Goal: Task Accomplishment & Management: Manage account settings

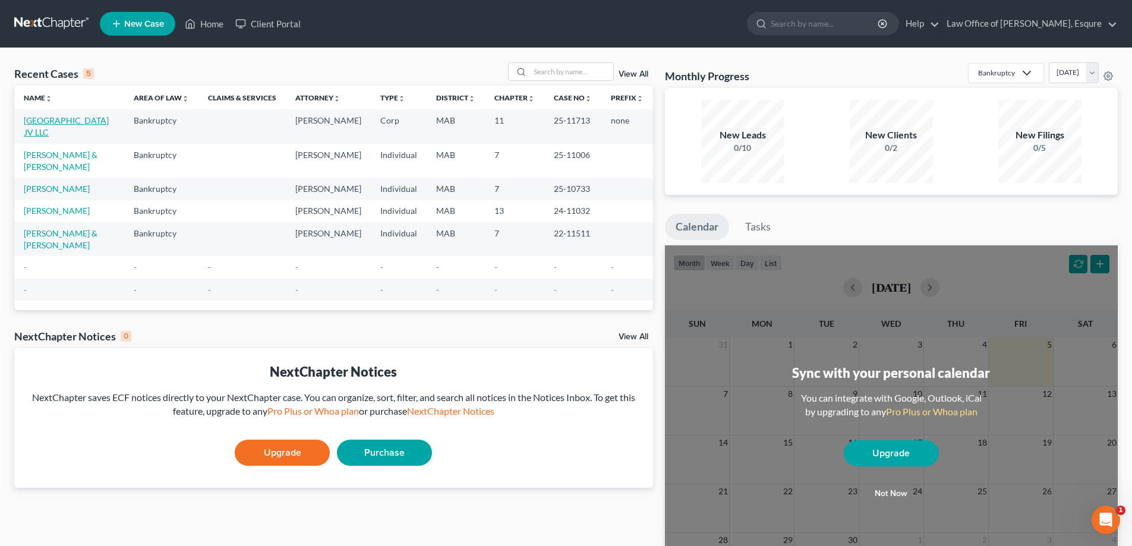
click at [81, 133] on link "[GEOGRAPHIC_DATA] JV LLC" at bounding box center [66, 126] width 85 height 22
select select "6"
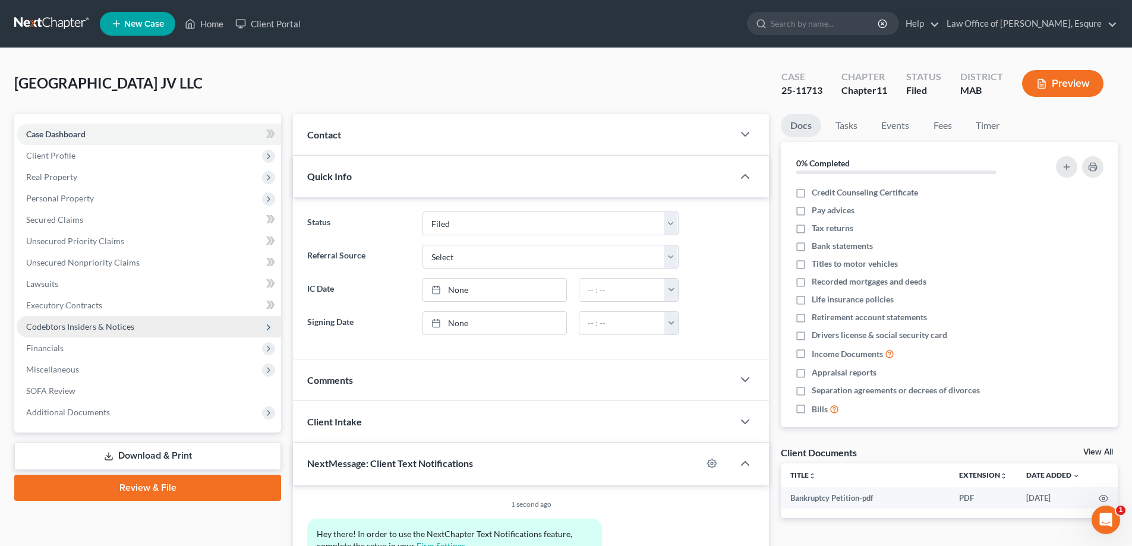
click at [59, 326] on span "Codebtors Insiders & Notices" at bounding box center [80, 327] width 108 height 10
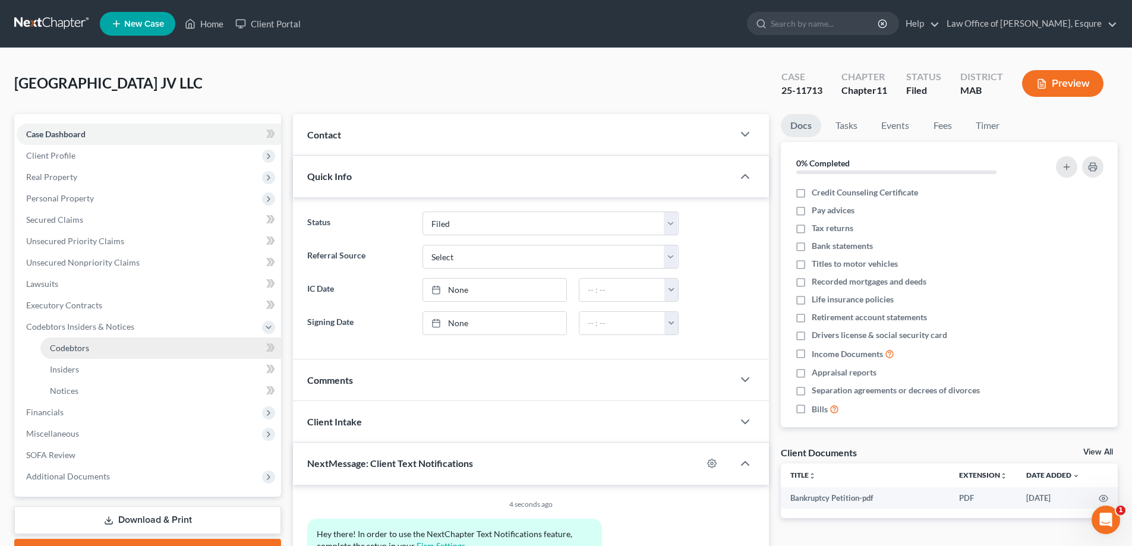
click at [61, 345] on span "Codebtors" at bounding box center [69, 348] width 39 height 10
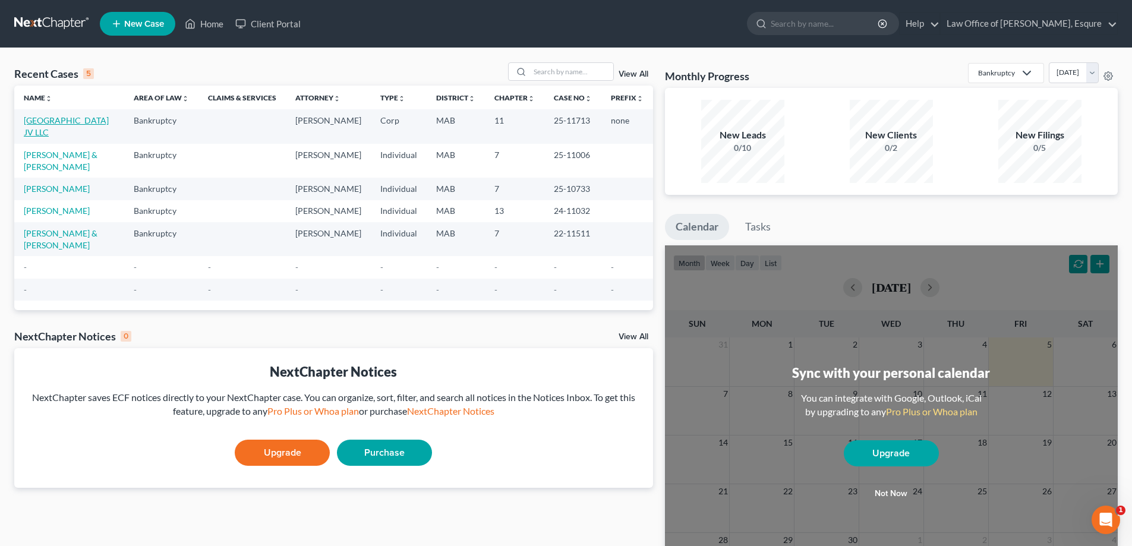
click at [65, 131] on link "[GEOGRAPHIC_DATA] JV LLC" at bounding box center [66, 126] width 85 height 22
select select "6"
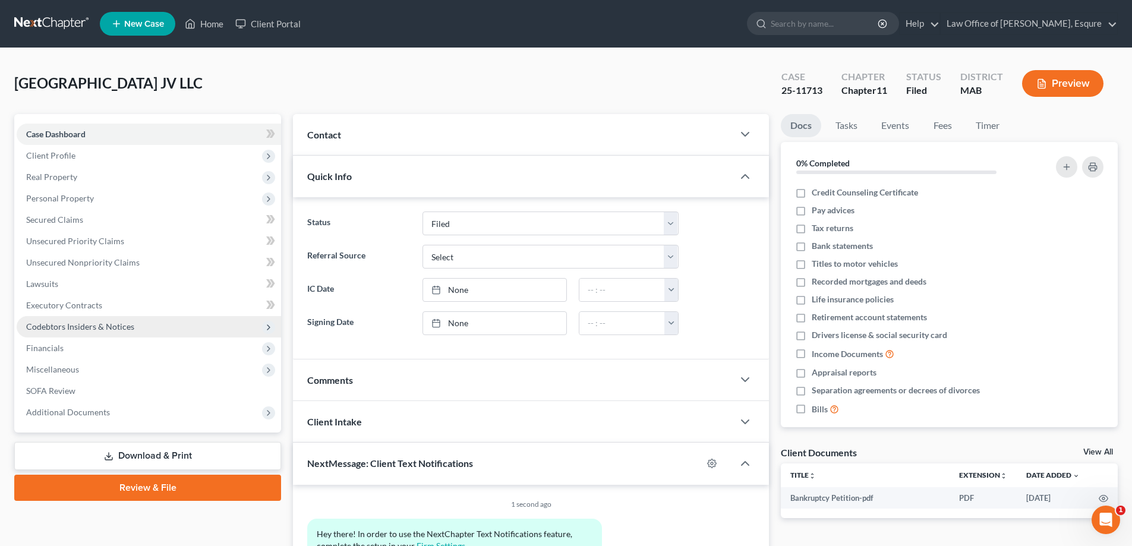
click at [67, 326] on span "Codebtors Insiders & Notices" at bounding box center [80, 327] width 108 height 10
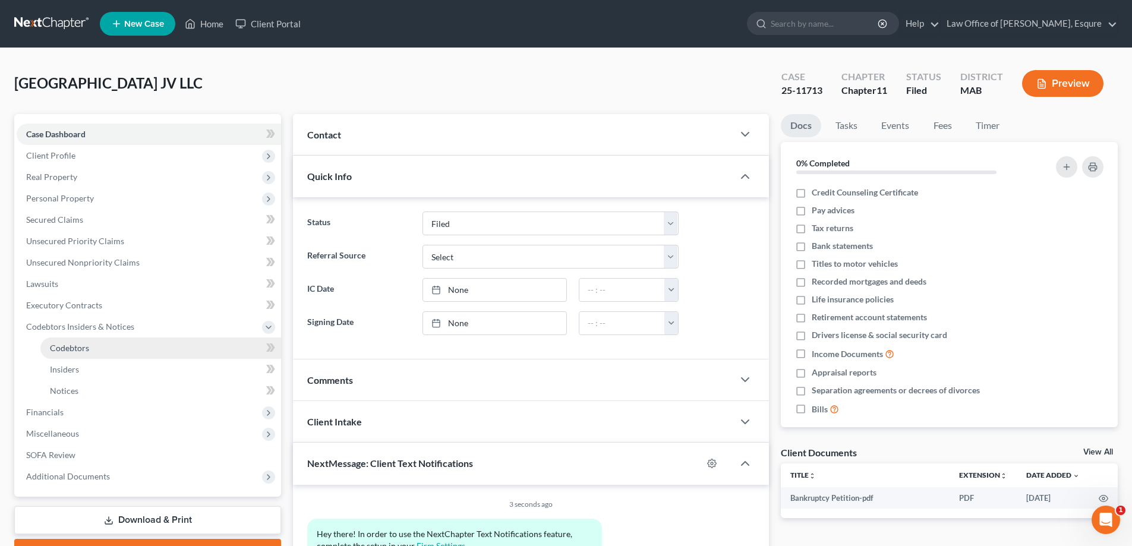
click at [90, 346] on link "Codebtors" at bounding box center [160, 348] width 241 height 21
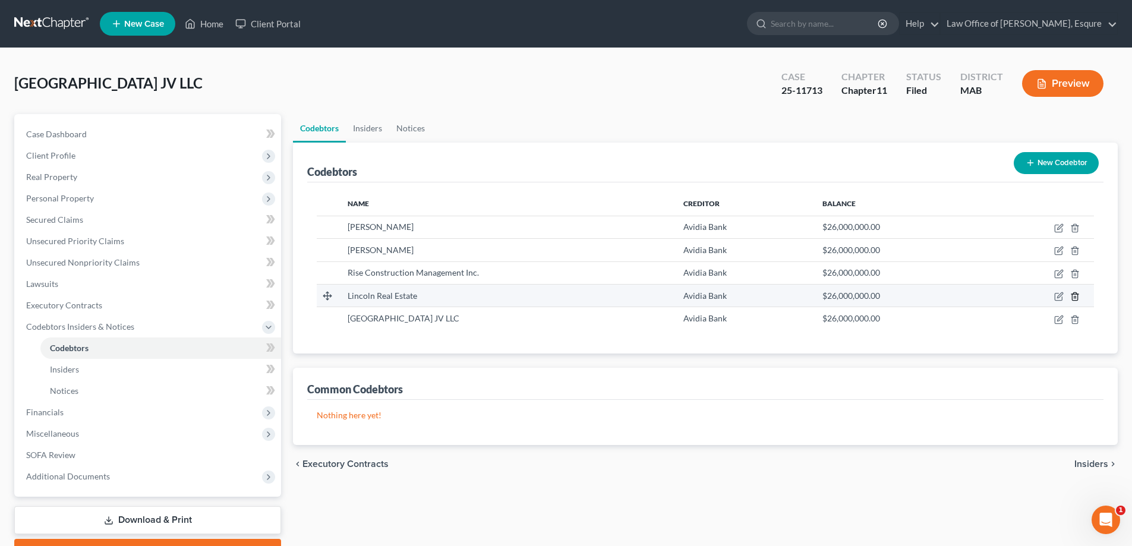
click at [1074, 295] on icon "button" at bounding box center [1076, 297] width 10 height 10
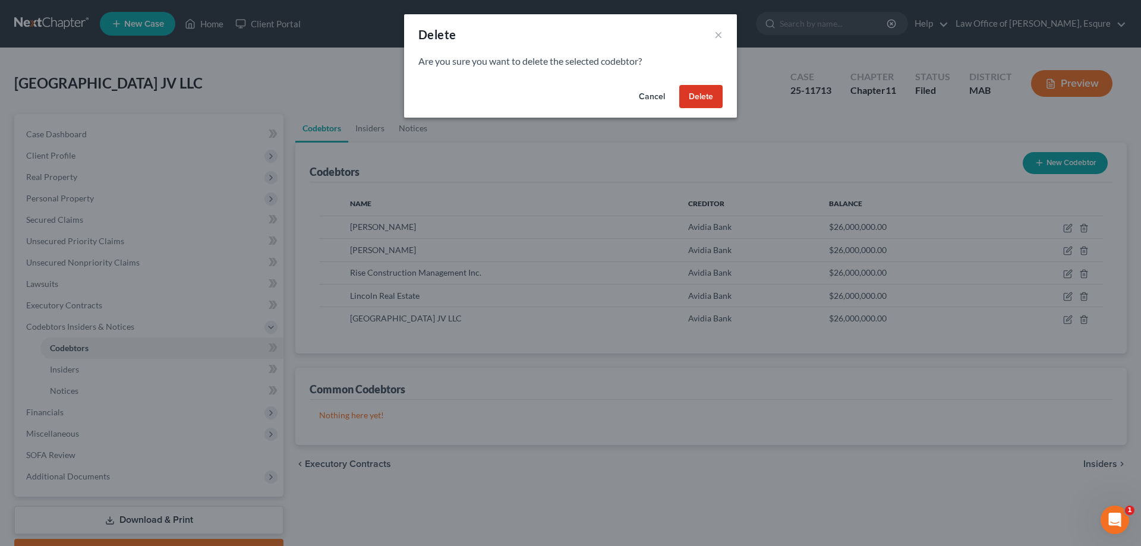
click at [697, 95] on button "Delete" at bounding box center [700, 97] width 43 height 24
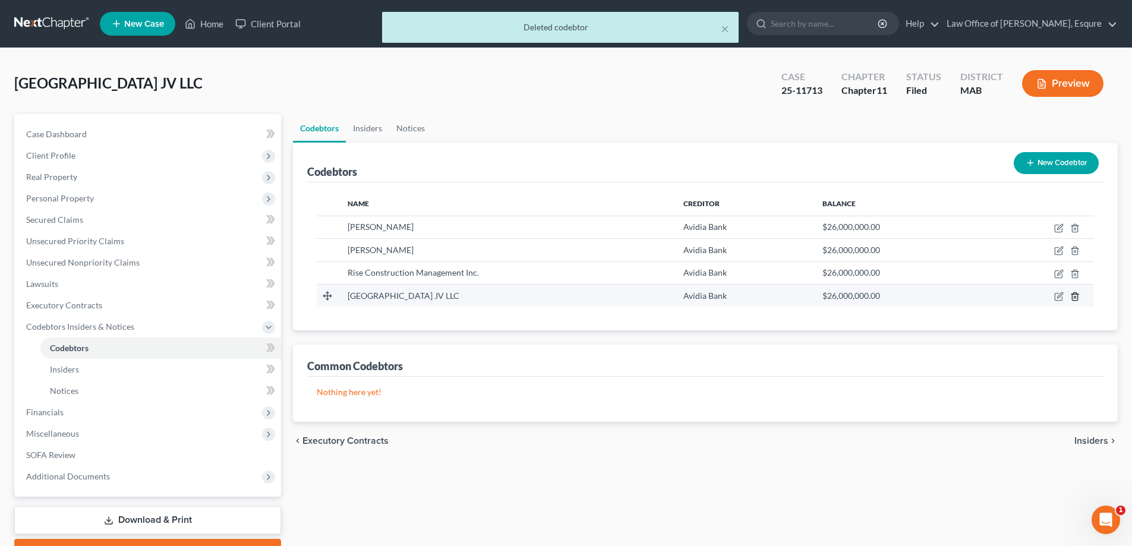
click at [1079, 294] on icon "button" at bounding box center [1076, 297] width 10 height 10
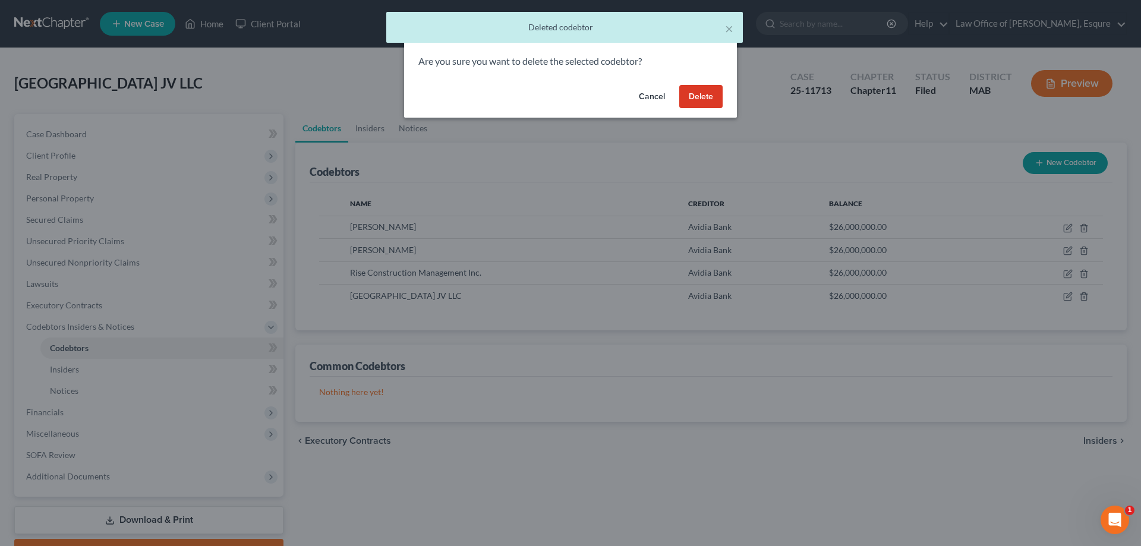
click at [697, 99] on button "Delete" at bounding box center [700, 97] width 43 height 24
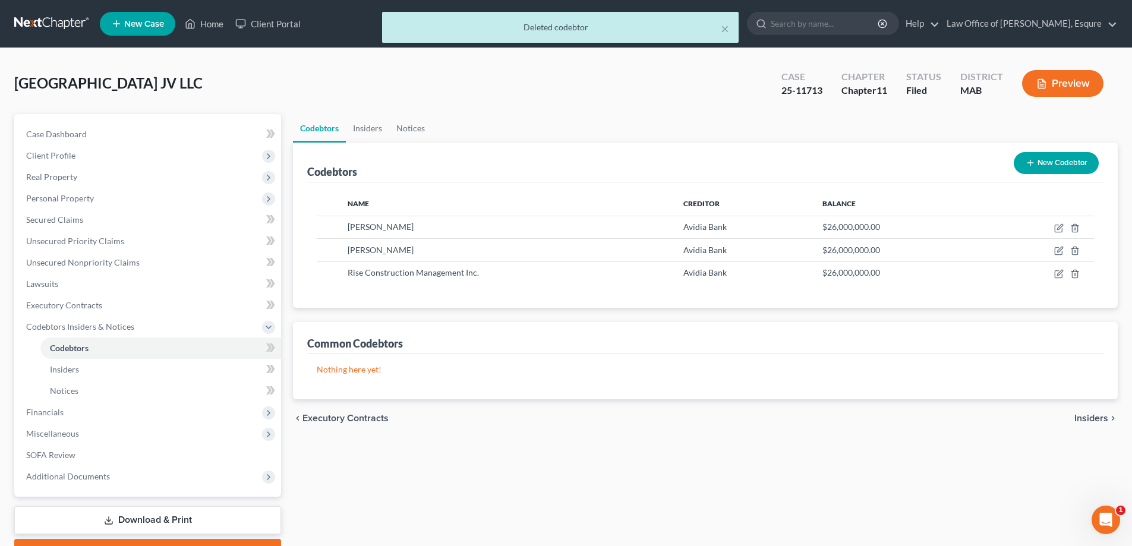
click at [1060, 83] on button "Preview" at bounding box center [1062, 83] width 81 height 27
